Goal: Entertainment & Leisure: Consume media (video, audio)

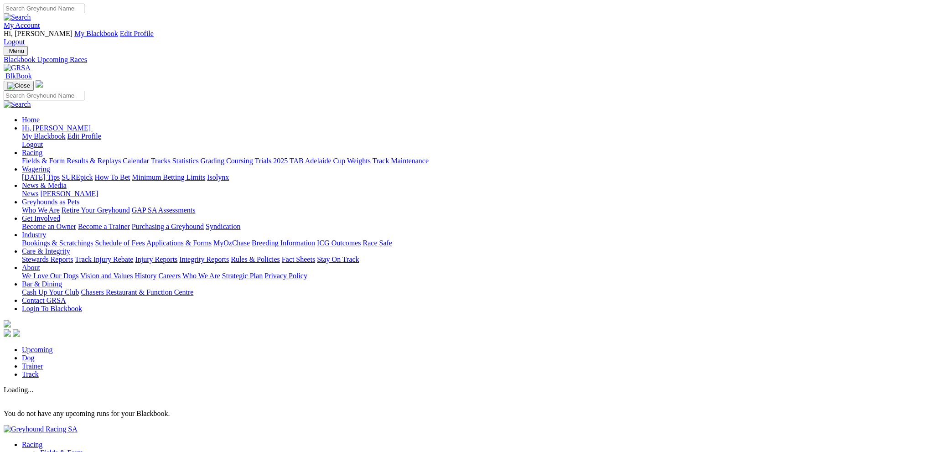
click at [35, 354] on link "Dog" at bounding box center [28, 358] width 13 height 8
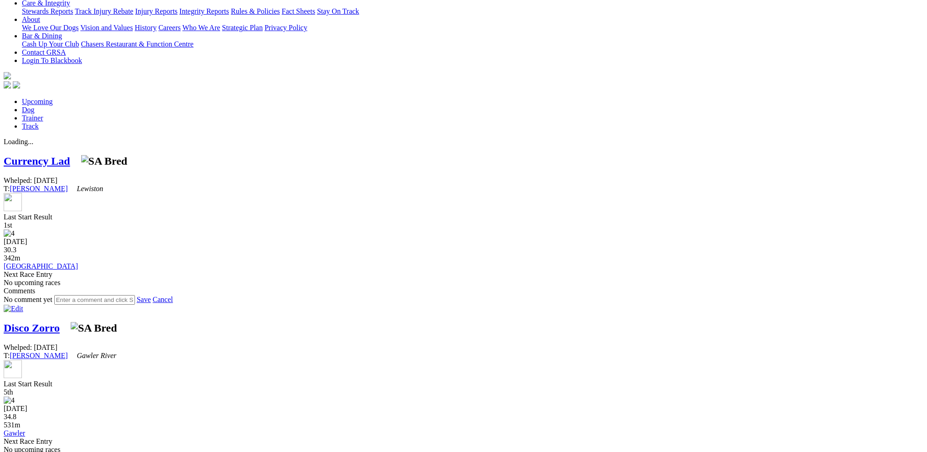
scroll to position [274, 0]
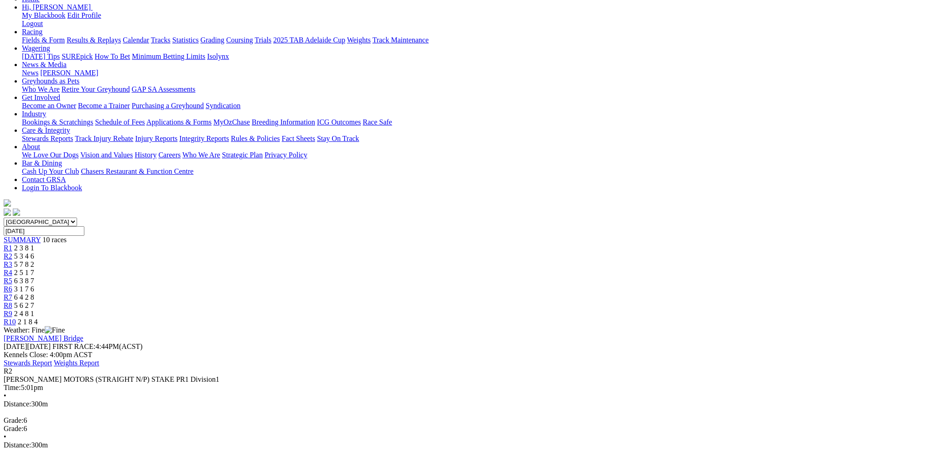
scroll to position [137, 0]
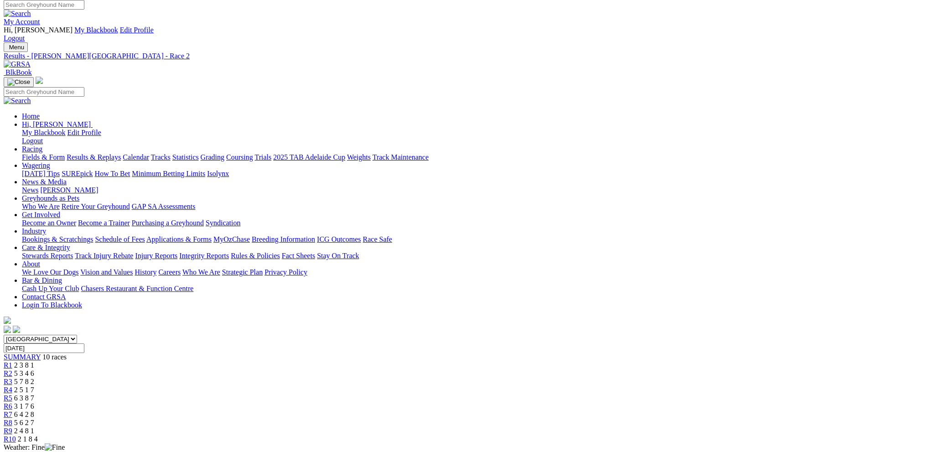
scroll to position [0, 0]
